Goal: Complete application form: Complete application form

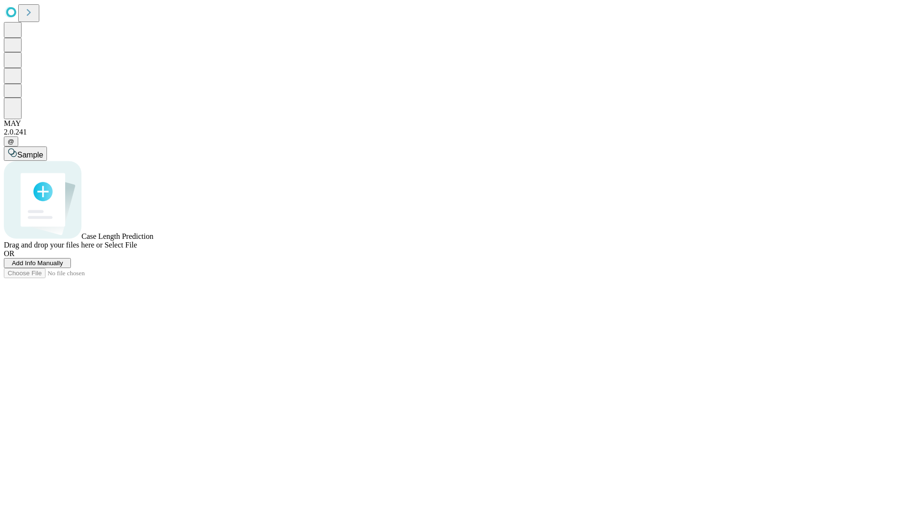
click at [63, 267] on span "Add Info Manually" at bounding box center [37, 263] width 51 height 7
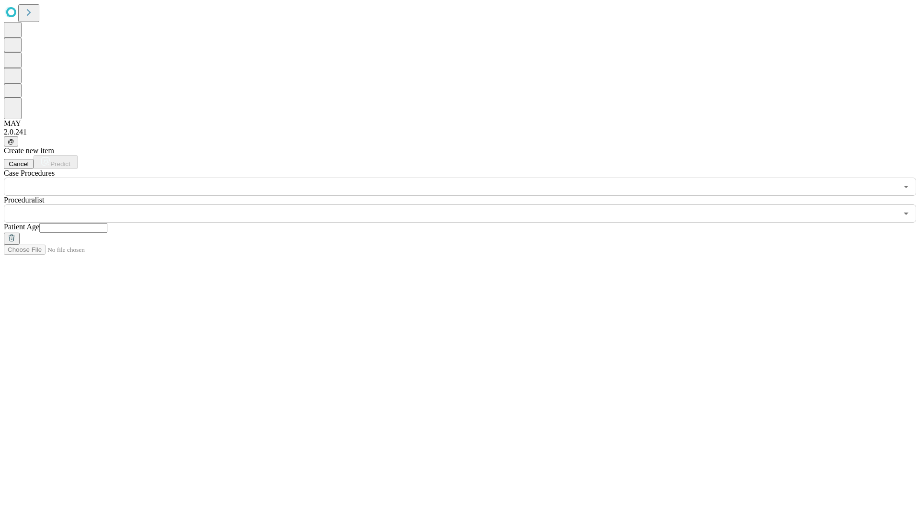
click at [107, 223] on input "text" at bounding box center [73, 228] width 68 height 10
type input "**"
click at [467, 205] on input "text" at bounding box center [450, 214] width 893 height 18
